Goal: Transaction & Acquisition: Subscribe to service/newsletter

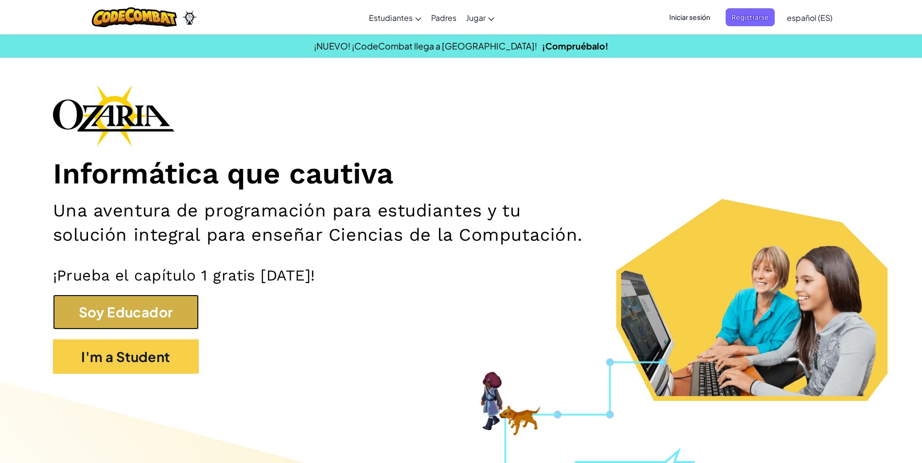
click at [140, 317] on button "Soy Educador" at bounding box center [126, 312] width 146 height 35
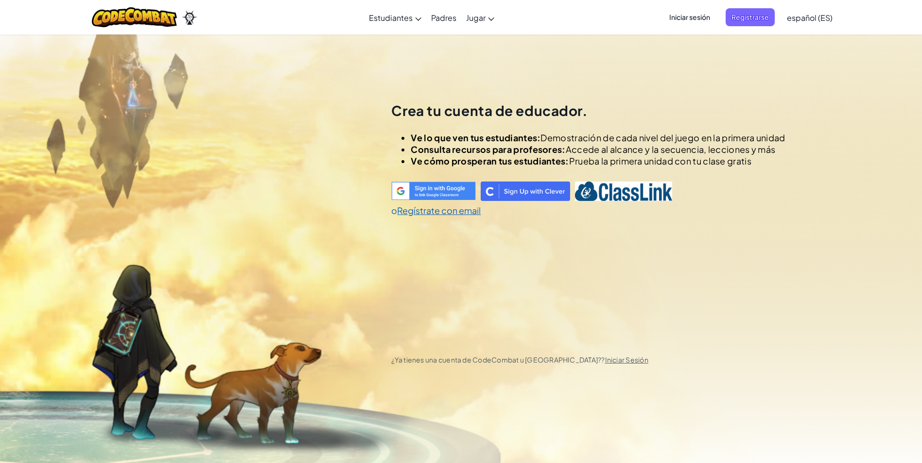
scroll to position [34, 0]
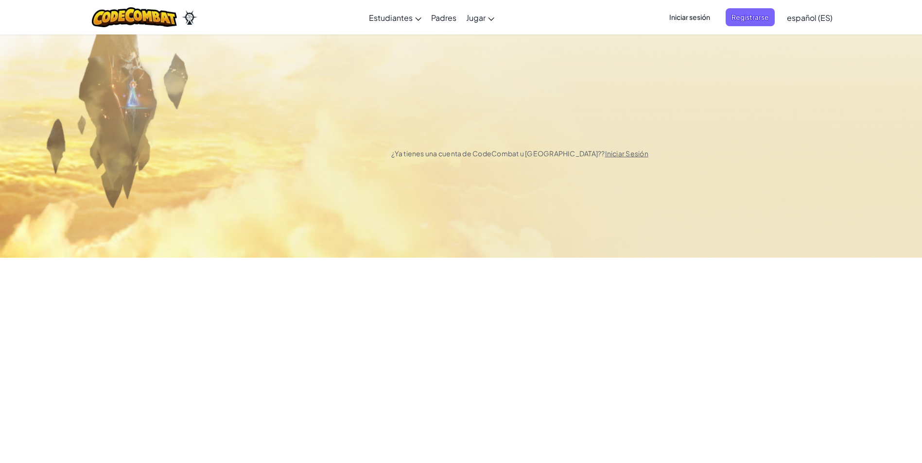
select select "[GEOGRAPHIC_DATA]"
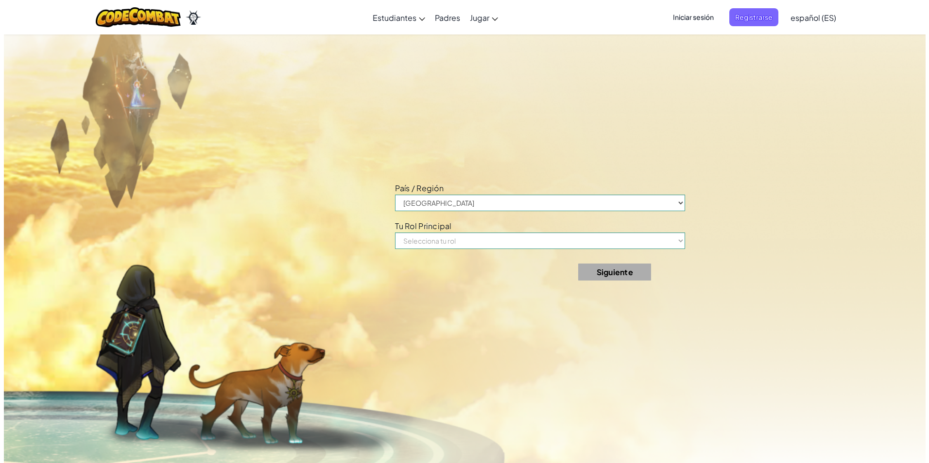
scroll to position [498, 0]
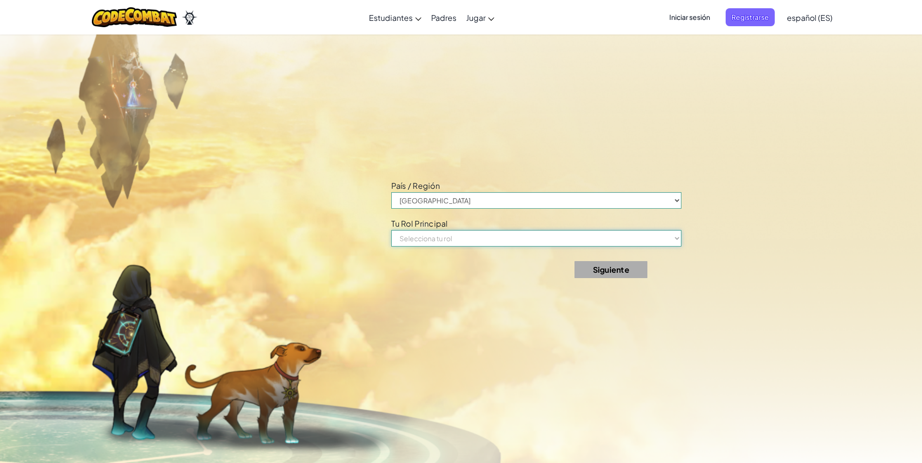
click at [431, 237] on select "Selecciona tu rol Profesor Padre Principal Coordinador de Tecnología Especialis…" at bounding box center [536, 238] width 290 height 17
click at [434, 85] on div "País / Región [GEOGRAPHIC_DATA] [PERSON_NAME][GEOGRAPHIC_DATA] [GEOGRAPHIC_DATA…" at bounding box center [612, 231] width 443 height 463
click at [688, 14] on span "Iniciar sesión" at bounding box center [689, 17] width 52 height 18
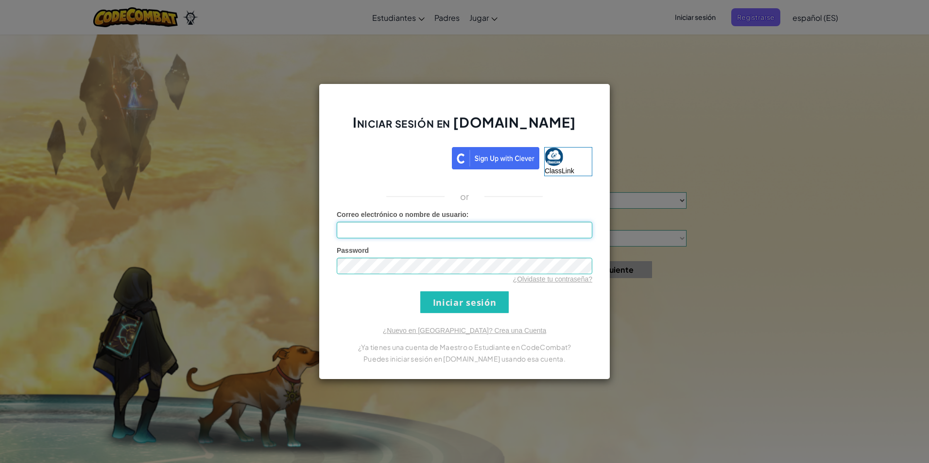
type input "[EMAIL_ADDRESS][DOMAIN_NAME]"
click at [437, 300] on input "Iniciar sesión" at bounding box center [464, 303] width 88 height 22
